Goal: Navigation & Orientation: Find specific page/section

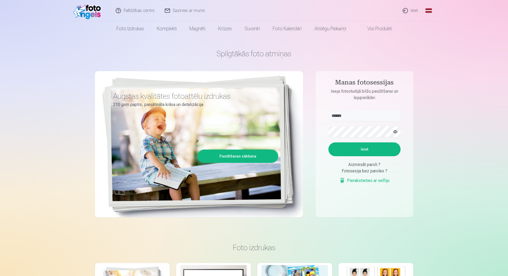
click at [360, 171] on div "Fotosesija bez paroles ?" at bounding box center [364, 171] width 72 height 6
click at [357, 180] on link "Pierakstieties ar selfiju" at bounding box center [365, 180] width 50 height 6
